Goal: Task Accomplishment & Management: Manage account settings

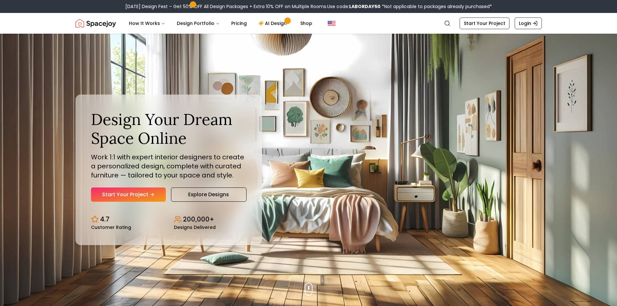
click at [358, 30] on nav "Spacejoy Search How It Works Design Portfolio Pricing AI Design Shop Search Sta…" at bounding box center [309, 23] width 467 height 21
click at [358, 24] on link "Login" at bounding box center [528, 23] width 27 height 12
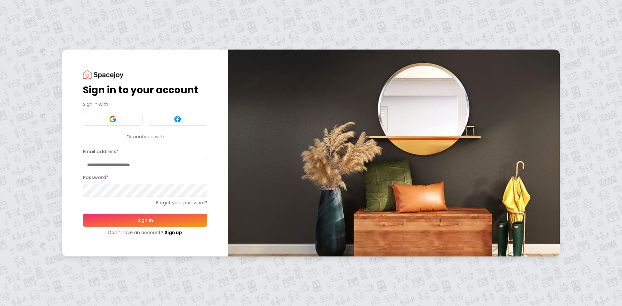
click at [182, 172] on form "Email address * Password * Forgot your password? Sign In Don't have an account?…" at bounding box center [145, 192] width 124 height 88
click at [181, 169] on input "Email address *" at bounding box center [145, 164] width 124 height 13
type input "**********"
click at [83, 214] on button "Sign In" at bounding box center [145, 220] width 124 height 13
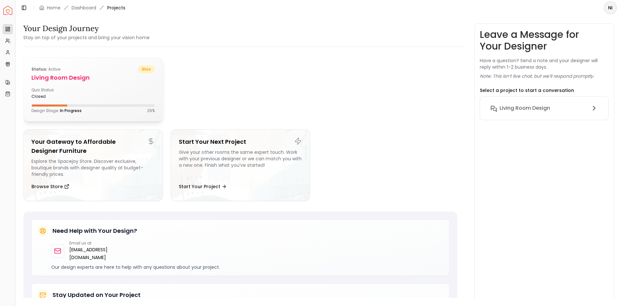
click at [92, 87] on div "Quiz Status: closed" at bounding box center [92, 93] width 123 height 12
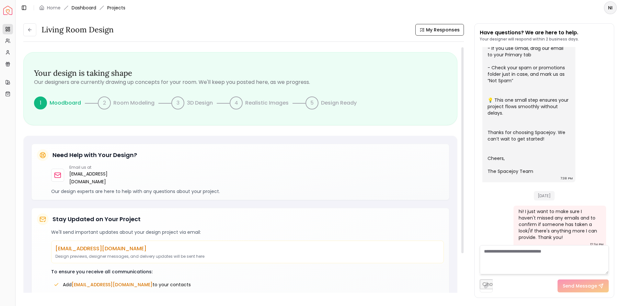
click at [84, 9] on link "Dashboard" at bounding box center [84, 8] width 25 height 6
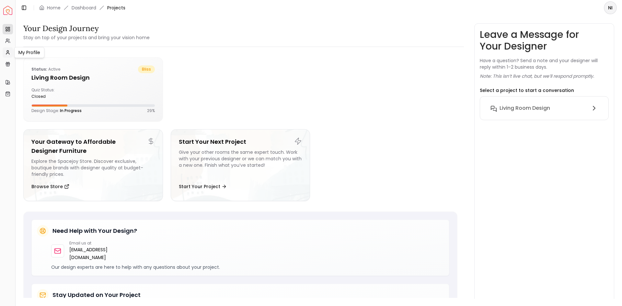
click at [10, 54] on icon at bounding box center [7, 52] width 5 height 5
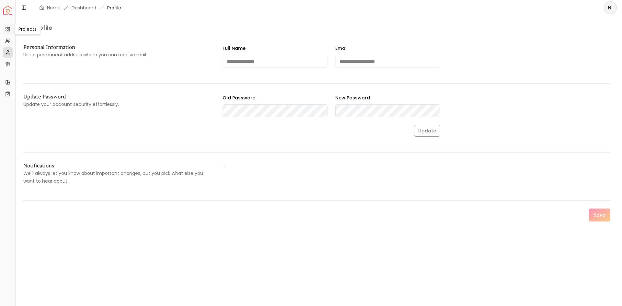
click at [9, 29] on rect at bounding box center [9, 30] width 2 height 2
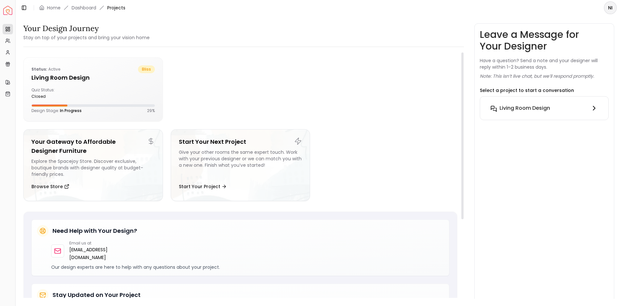
click at [519, 104] on button "Living Room design" at bounding box center [544, 108] width 118 height 13
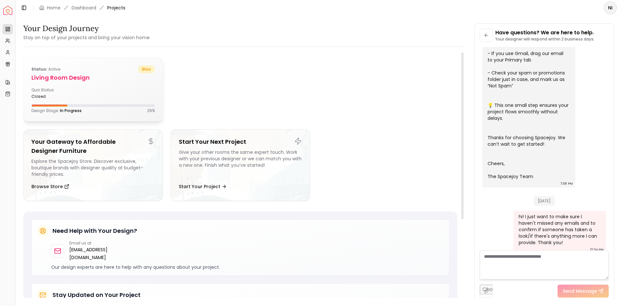
click at [101, 98] on div "Quiz Status: closed" at bounding box center [92, 93] width 123 height 12
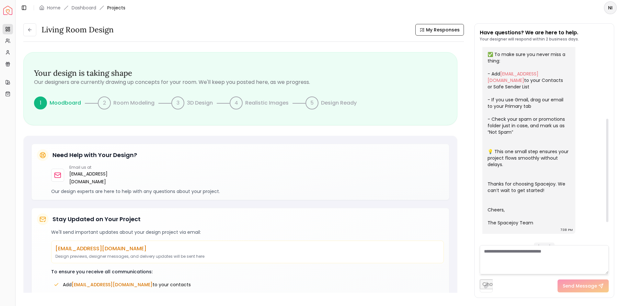
scroll to position [181, 0]
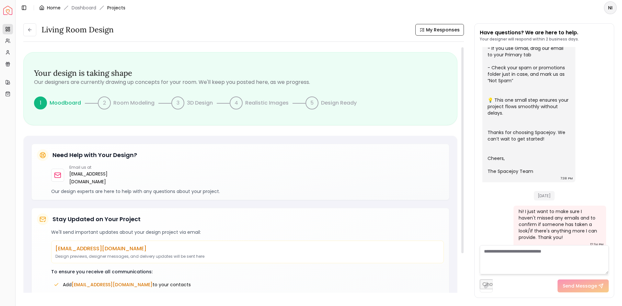
click at [53, 9] on link "Home" at bounding box center [54, 8] width 14 height 6
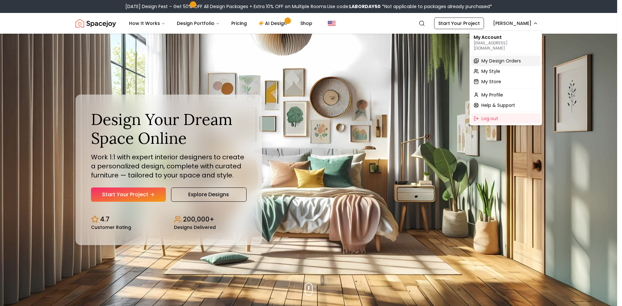
click at [498, 58] on span "My Design Orders" at bounding box center [502, 61] width 40 height 6
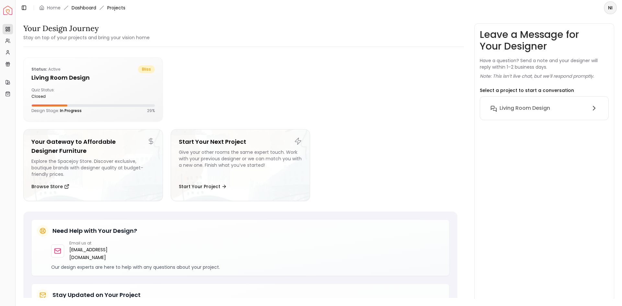
click at [89, 8] on link "Dashboard" at bounding box center [84, 8] width 25 height 6
